Goal: Information Seeking & Learning: Find specific fact

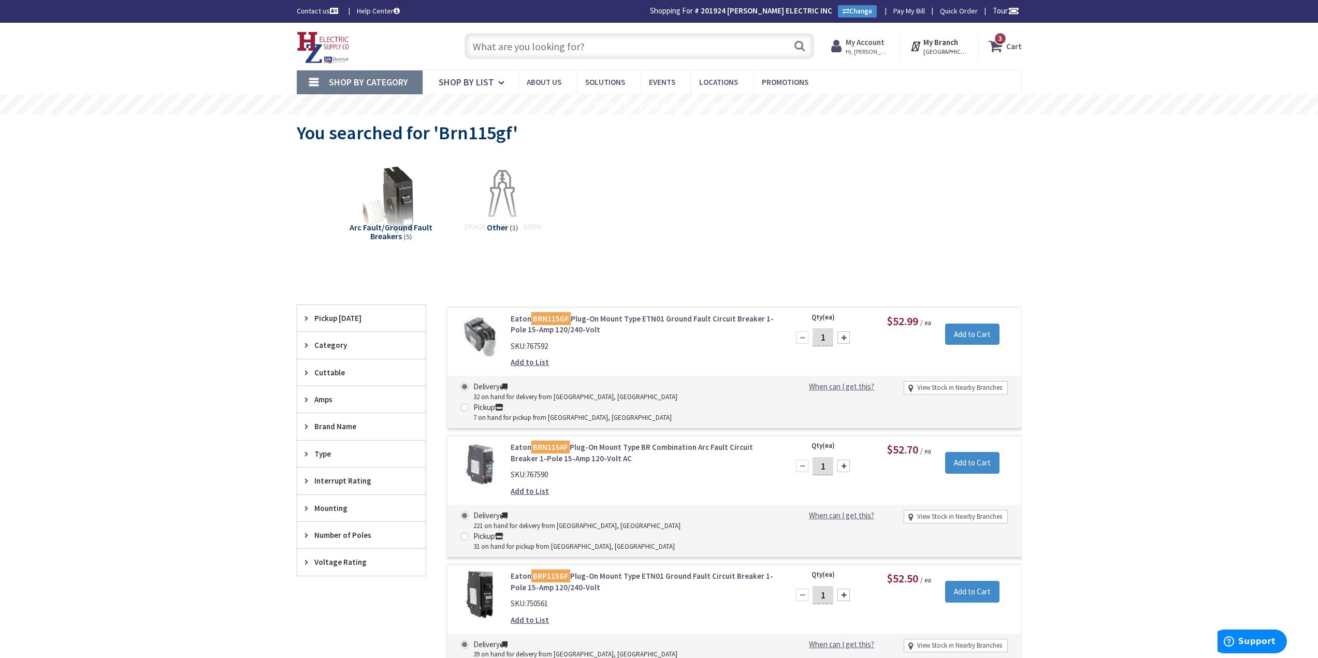
click at [562, 49] on input "text" at bounding box center [639, 46] width 350 height 26
paste input "MARS- 83915"
type input "MARS- 83915"
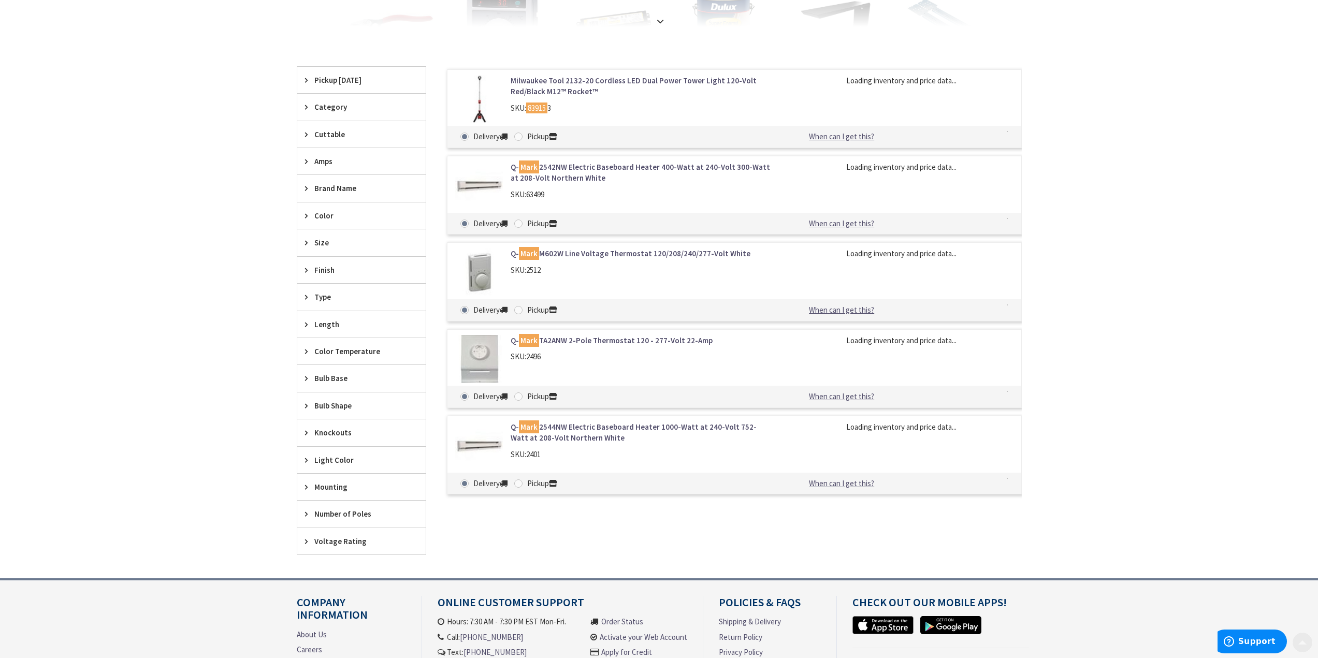
scroll to position [311, 0]
